Goal: Task Accomplishment & Management: Complete application form

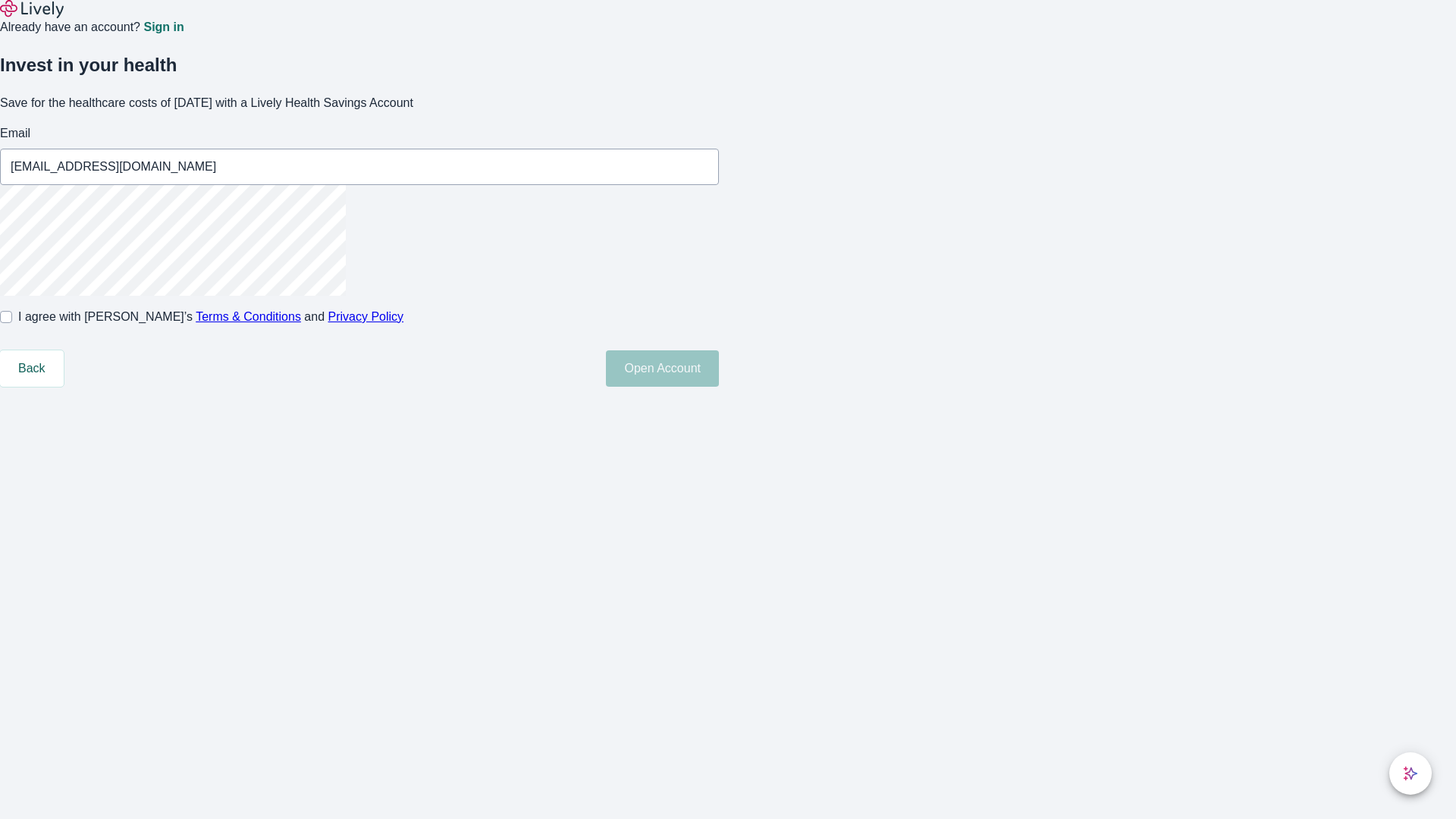
click at [12, 323] on input "I agree with Lively’s Terms & Conditions and Privacy Policy" at bounding box center [6, 317] width 12 height 12
checkbox input "true"
click at [719, 387] on button "Open Account" at bounding box center [662, 368] width 113 height 36
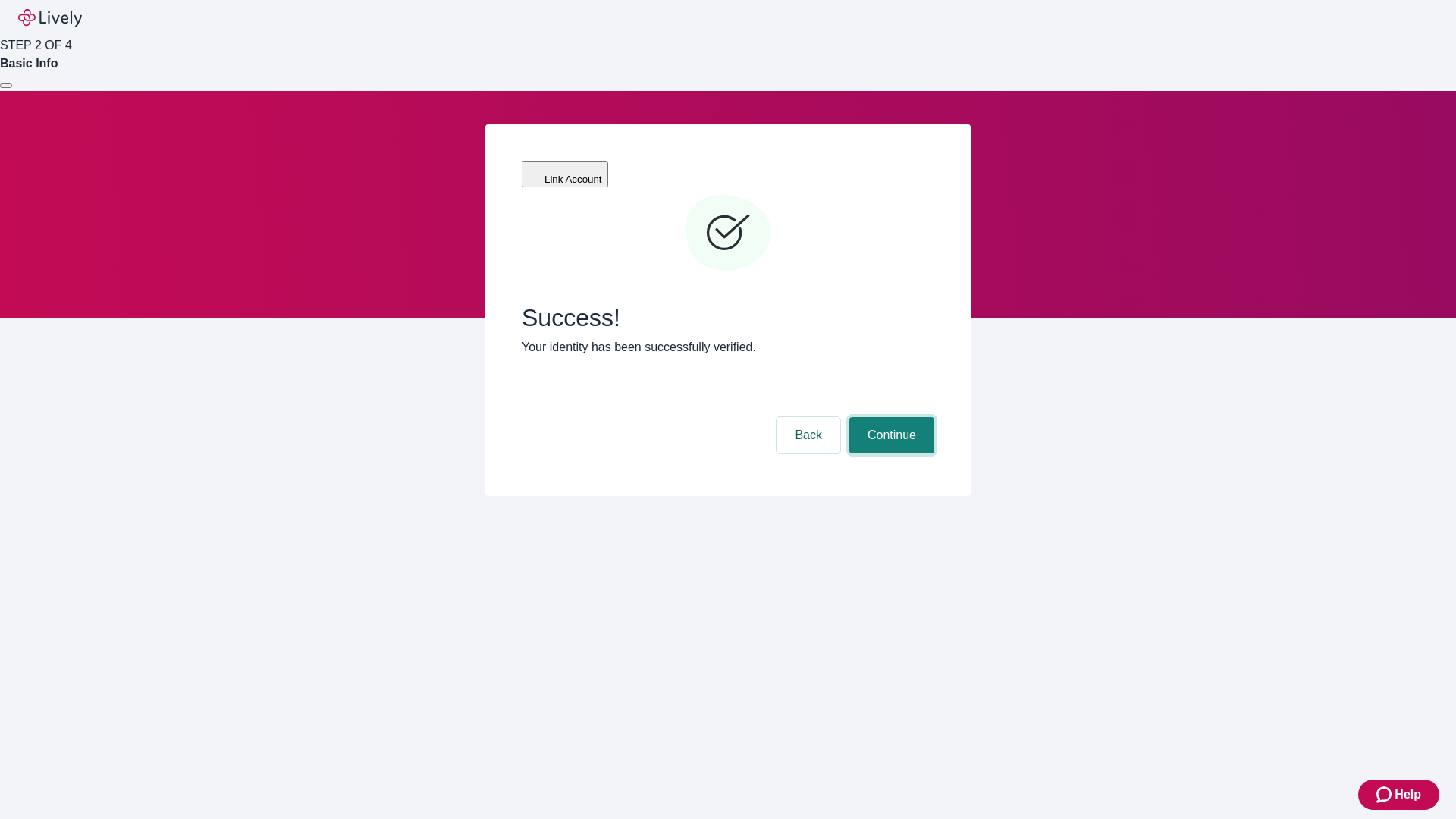
click at [890, 417] on button "Continue" at bounding box center [892, 435] width 85 height 36
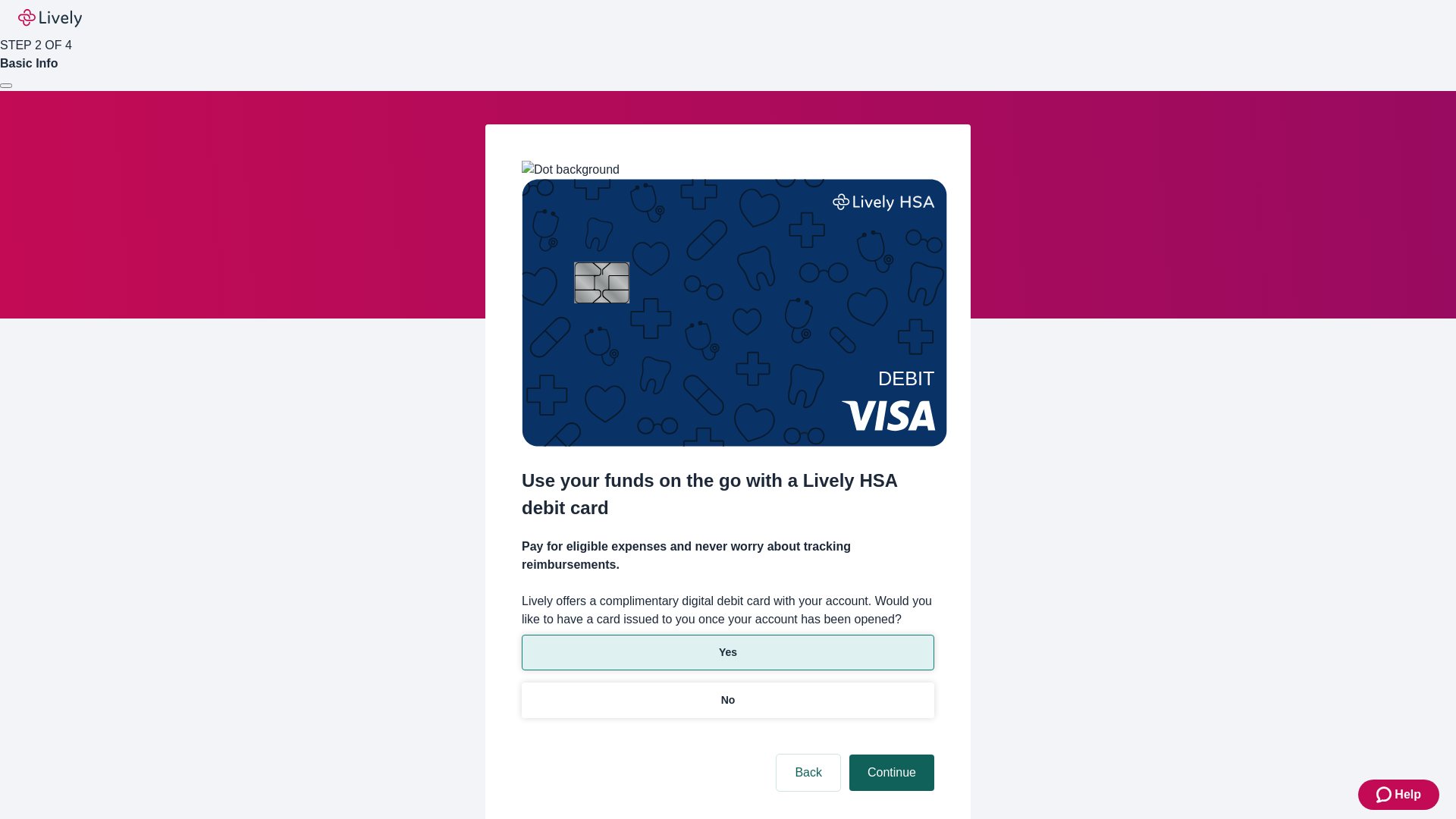
click at [727, 693] on p "No" at bounding box center [728, 700] width 14 height 16
click at [890, 754] on button "Continue" at bounding box center [892, 772] width 85 height 36
